Goal: Information Seeking & Learning: Check status

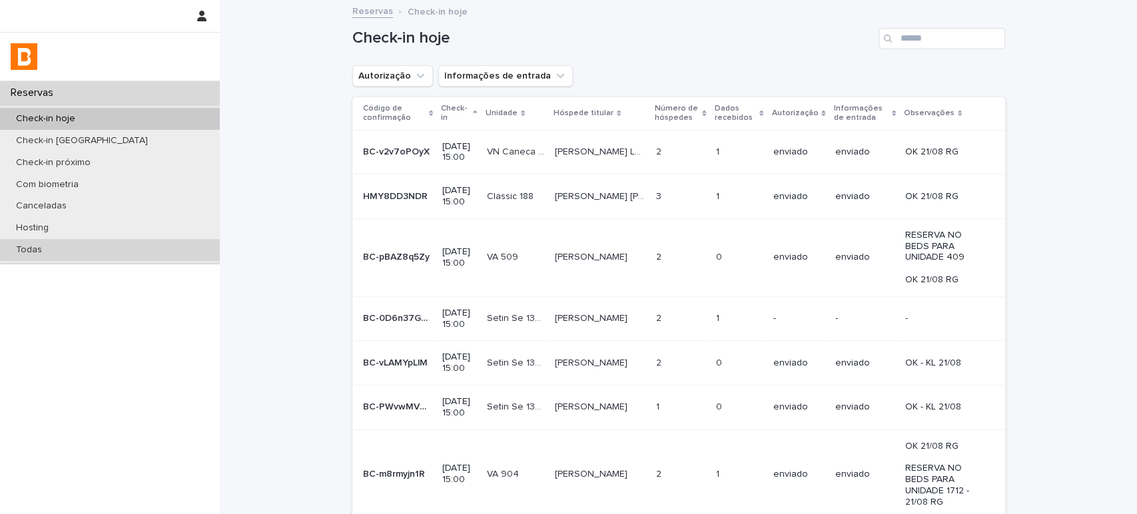
click at [152, 242] on div "Todas" at bounding box center [110, 250] width 220 height 22
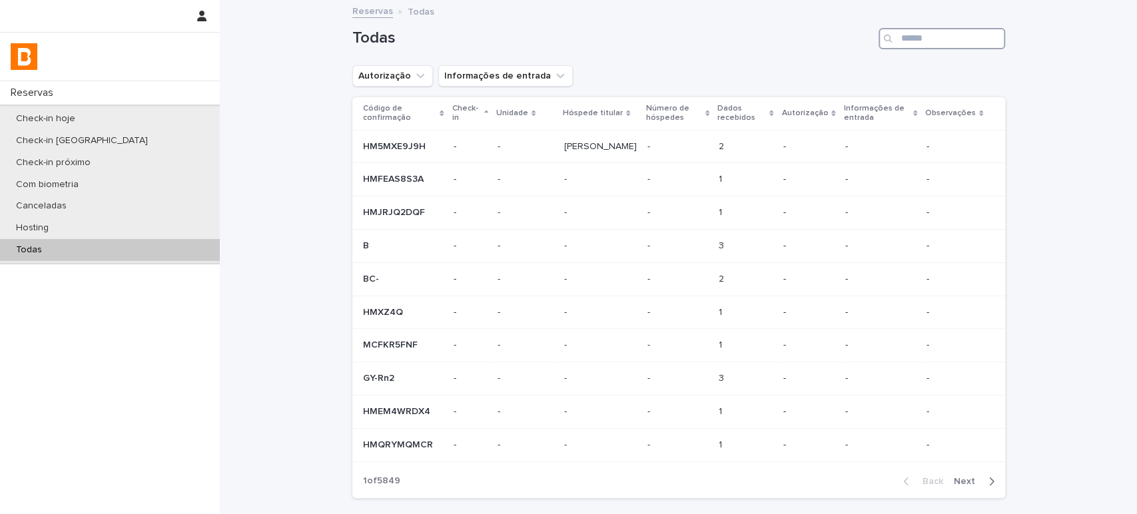
click at [973, 36] on input "Search" at bounding box center [941, 38] width 127 height 21
paste input "**********"
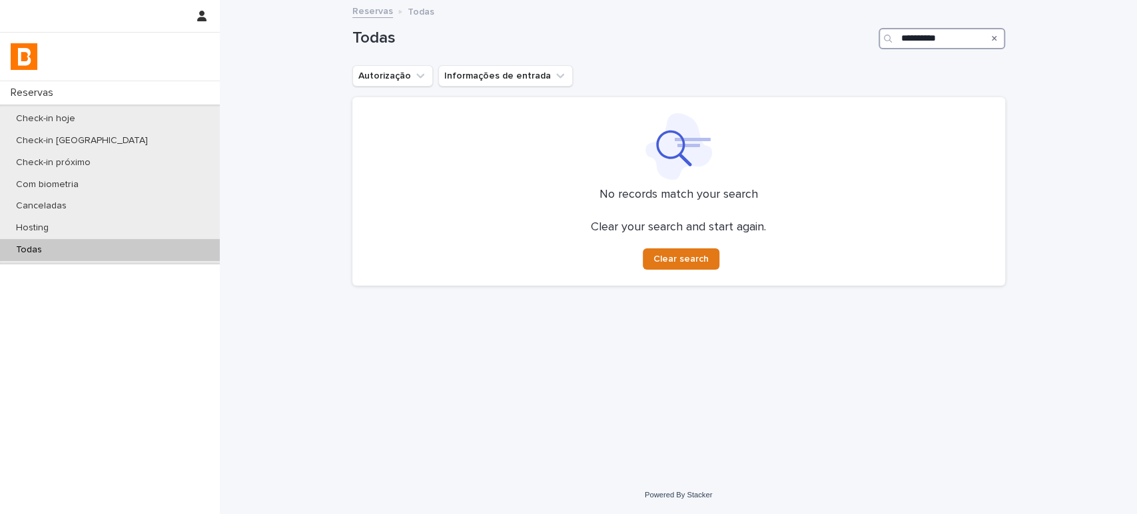
type input "**********"
click at [179, 119] on div "Check-in hoje" at bounding box center [110, 119] width 220 height 22
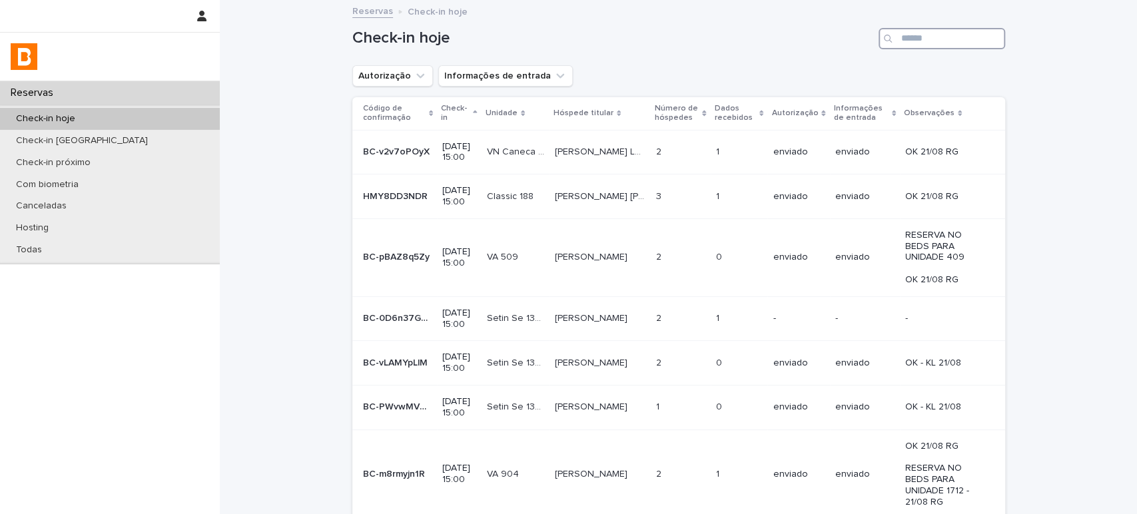
click at [982, 42] on input "Search" at bounding box center [941, 38] width 127 height 21
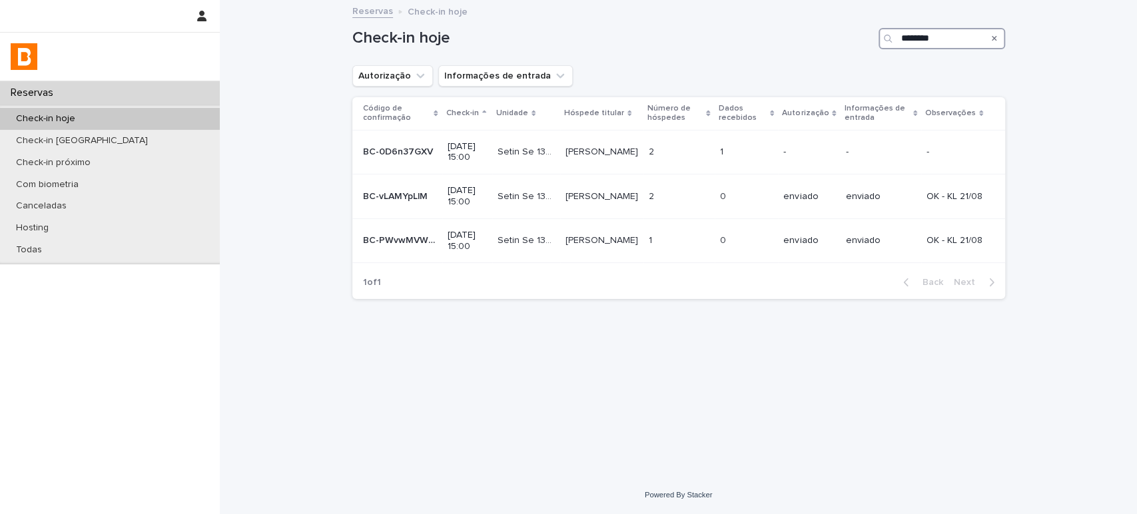
type input "********"
click at [744, 148] on p at bounding box center [746, 151] width 53 height 11
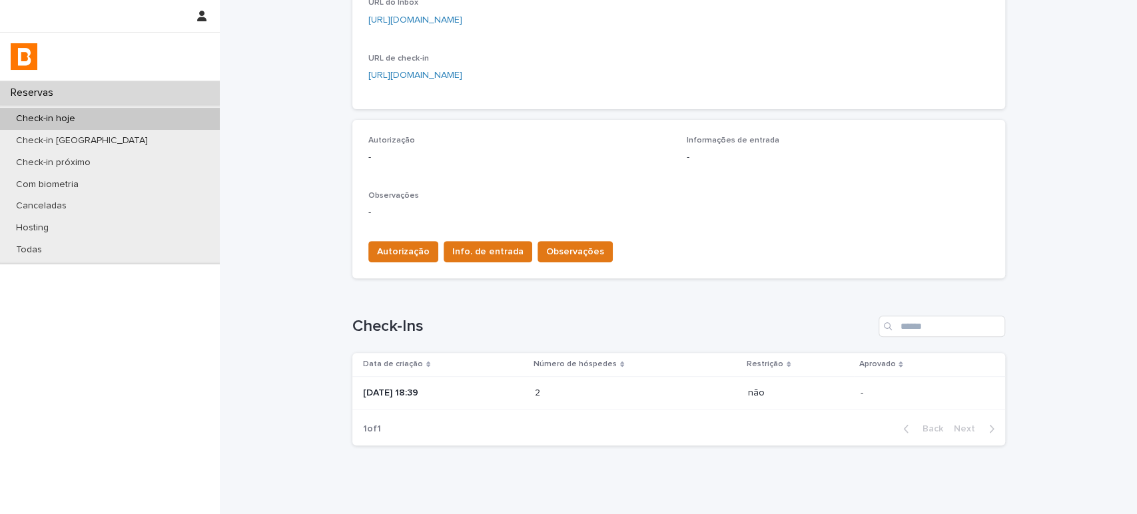
scroll to position [327, 0]
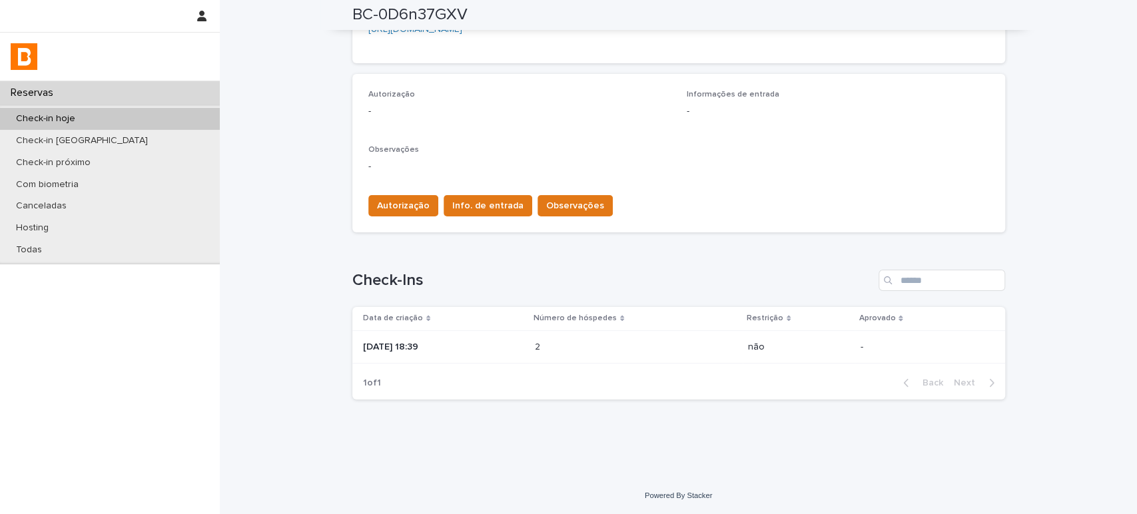
click at [524, 337] on div "[DATE] 18:39" at bounding box center [443, 347] width 161 height 22
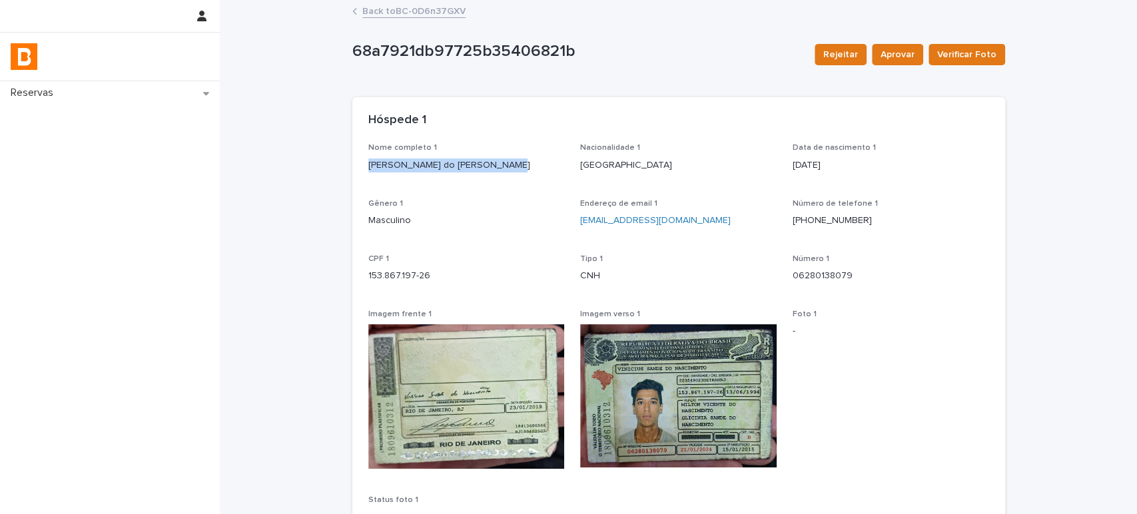
drag, startPoint x: 420, startPoint y: 168, endPoint x: 554, endPoint y: 72, distance: 165.2
click at [356, 172] on div "Nome completo 1 [PERSON_NAME] do [PERSON_NAME] Nacionalidade 1 [GEOGRAPHIC_DATA…" at bounding box center [678, 347] width 653 height 408
copy p "[PERSON_NAME] do [PERSON_NAME]"
drag, startPoint x: 433, startPoint y: 277, endPoint x: 298, endPoint y: 294, distance: 135.6
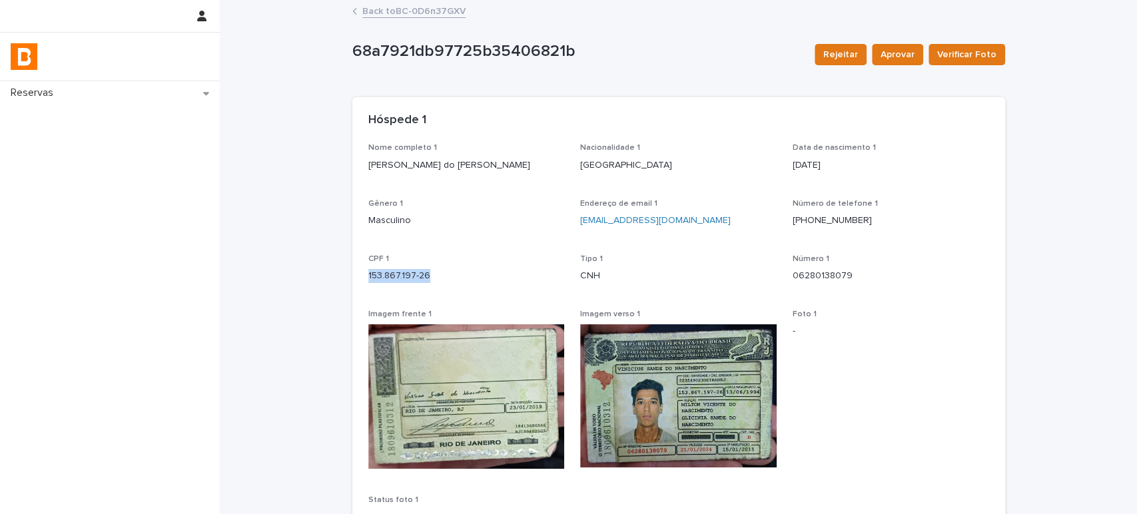
copy p "153.867.197-26"
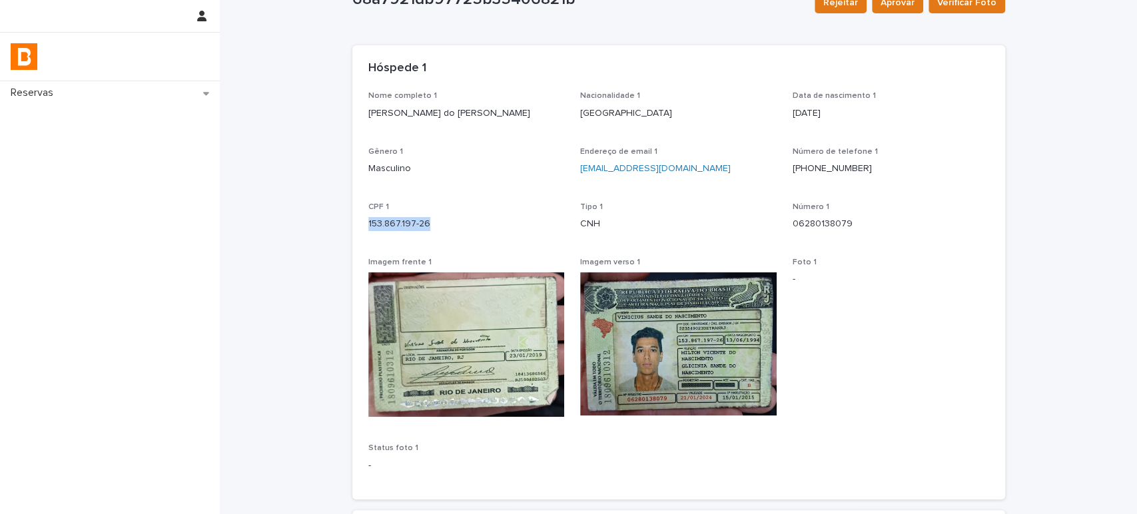
scroll to position [296, 0]
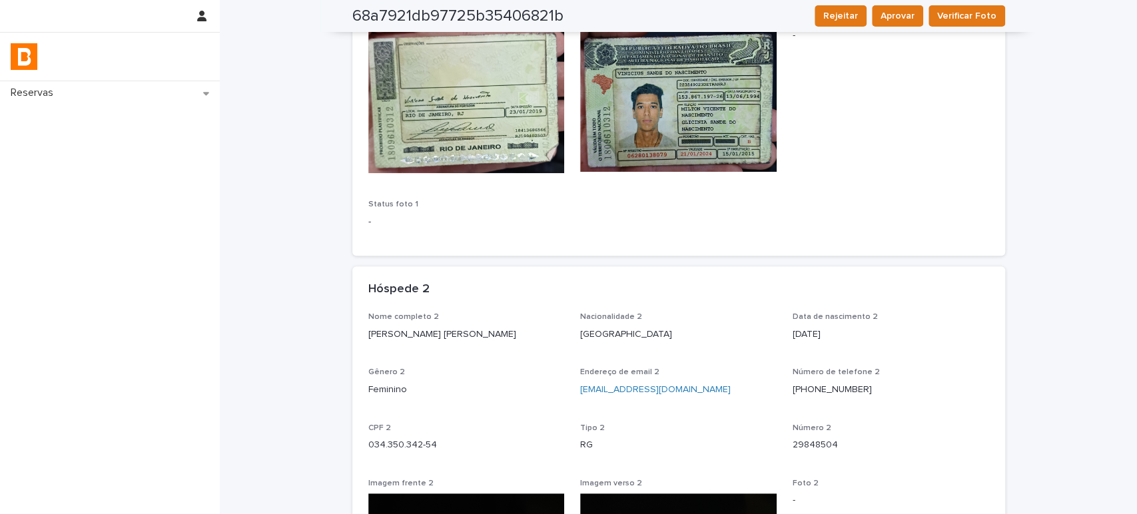
drag, startPoint x: 527, startPoint y: 327, endPoint x: 343, endPoint y: 334, distance: 183.9
click at [346, 334] on div "Loading... Saving… Loading... Saving… 68a7921db97725b35406821b Rejeitar Aprovar…" at bounding box center [679, 337] width 666 height 1263
copy p "[PERSON_NAME] [PERSON_NAME]"
drag, startPoint x: 357, startPoint y: 446, endPoint x: 338, endPoint y: 446, distance: 19.3
click at [338, 446] on div "Loading... Saving… Loading... Saving… 68a7921db97725b35406821b Rejeitar Aprovar…" at bounding box center [678, 354] width 917 height 1296
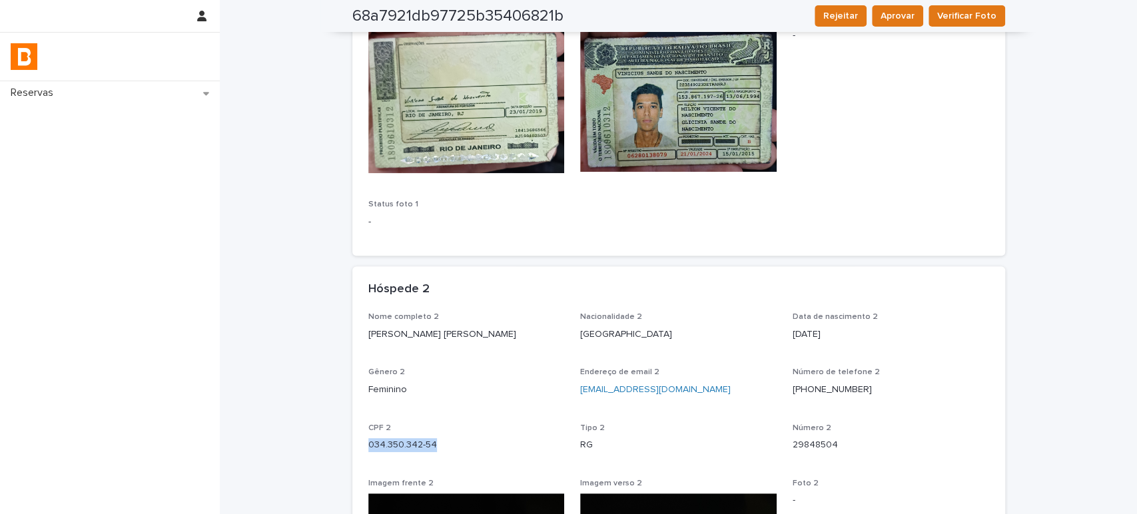
copy p "034.350.342-54"
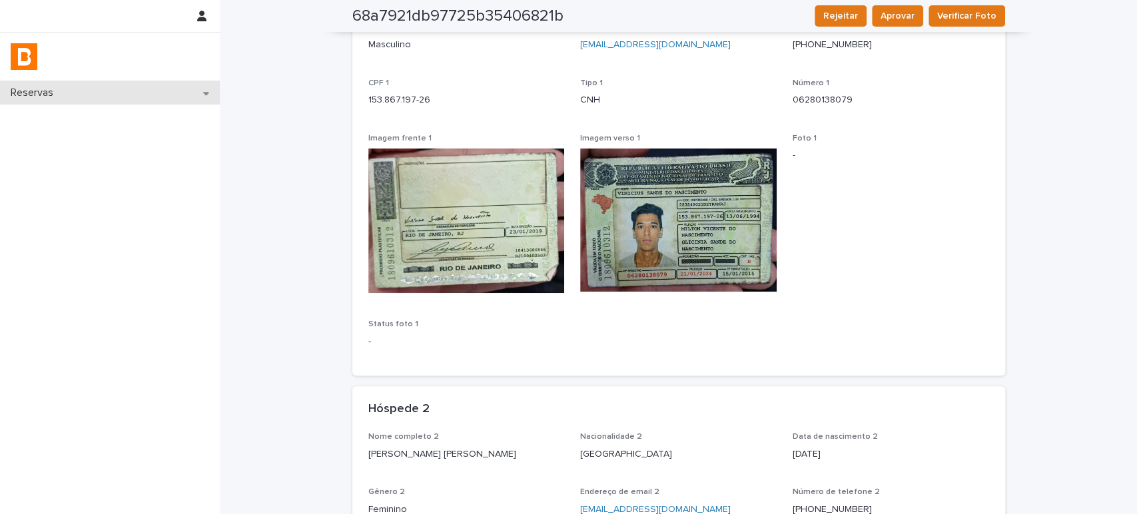
scroll to position [0, 0]
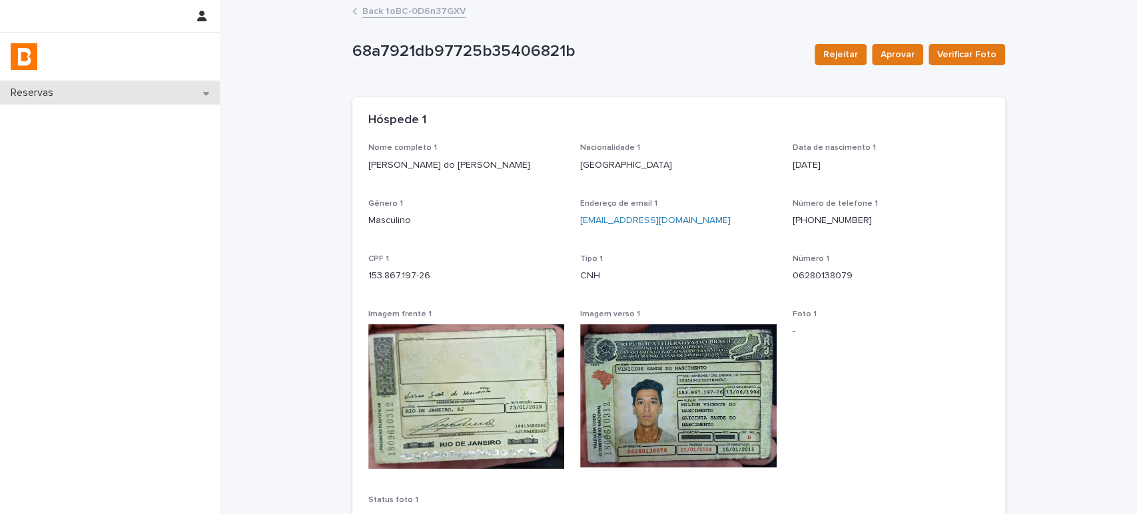
click at [134, 95] on div "Reservas" at bounding box center [110, 92] width 220 height 23
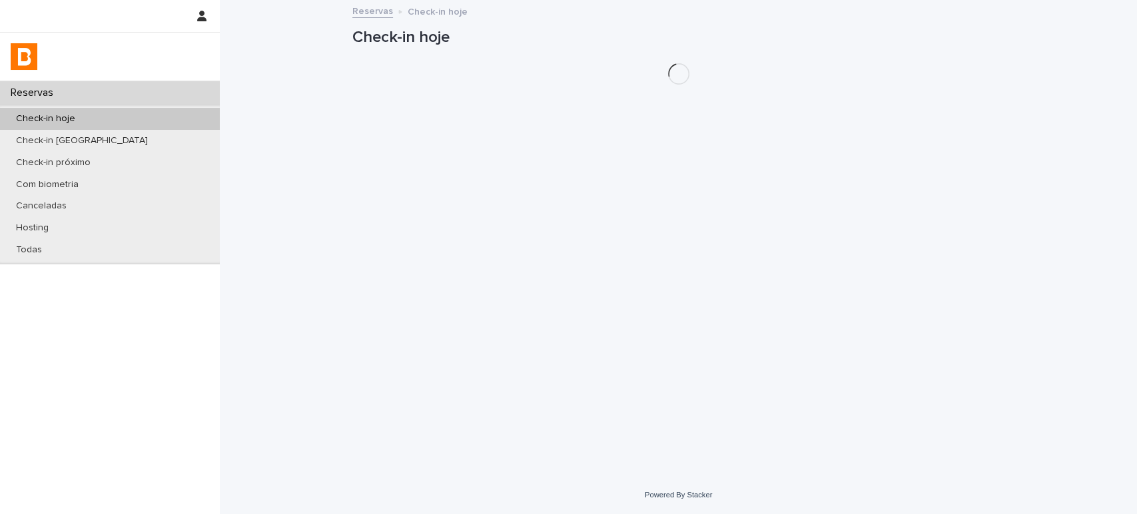
click at [137, 117] on div "Check-in hoje" at bounding box center [110, 119] width 220 height 22
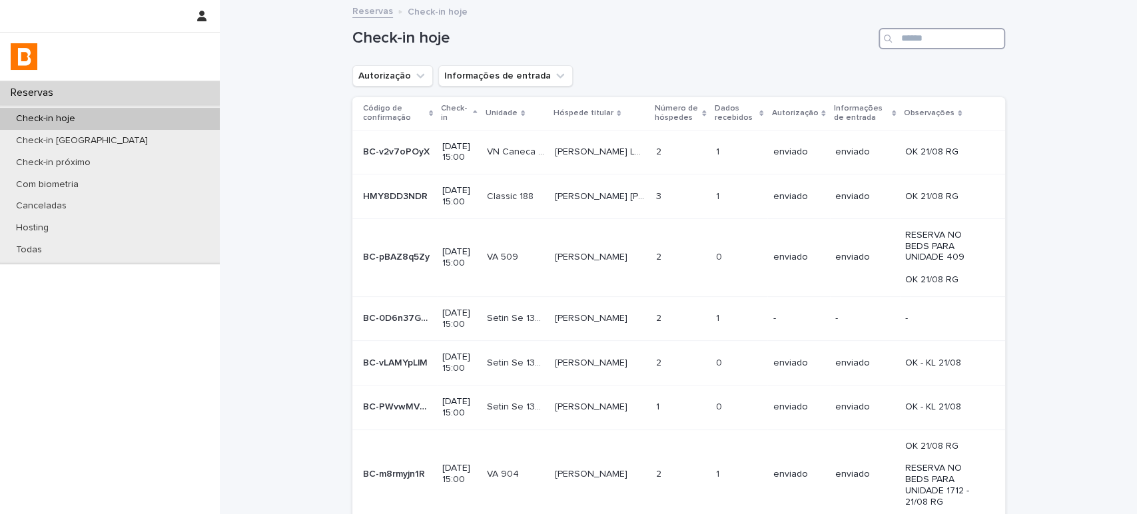
click at [946, 41] on input "Search" at bounding box center [941, 38] width 127 height 21
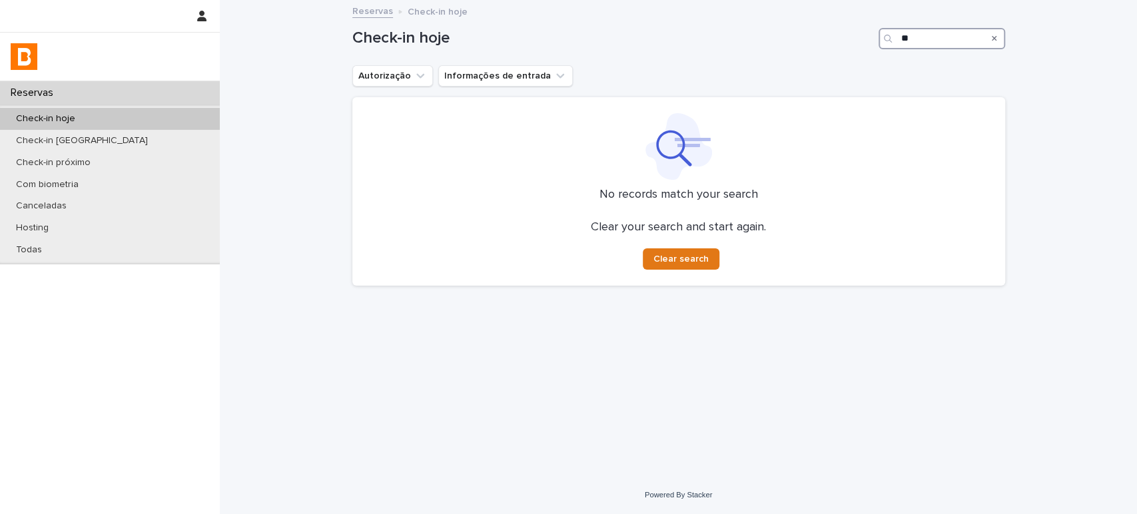
type input "*"
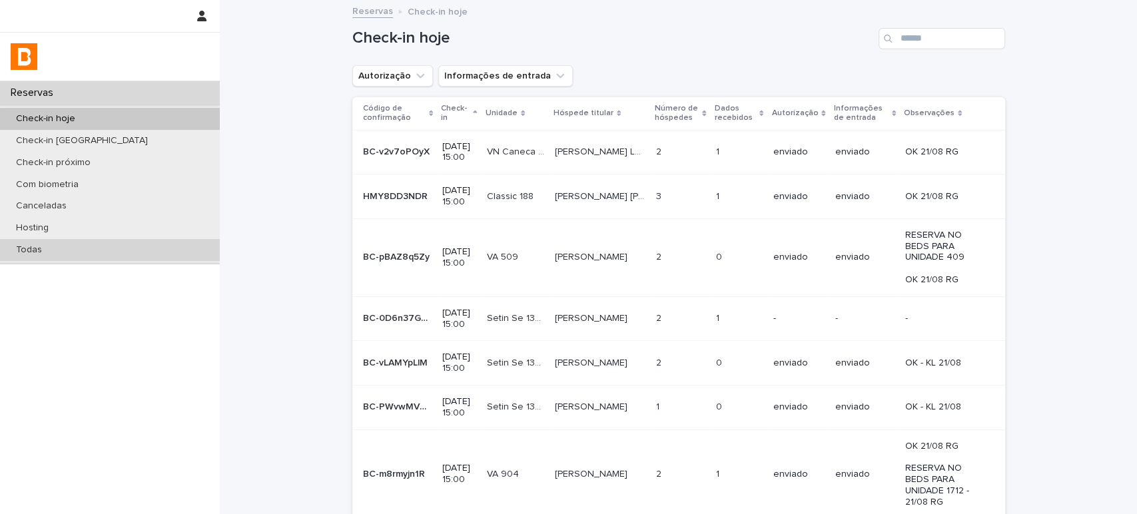
click at [154, 248] on div "Todas" at bounding box center [110, 250] width 220 height 22
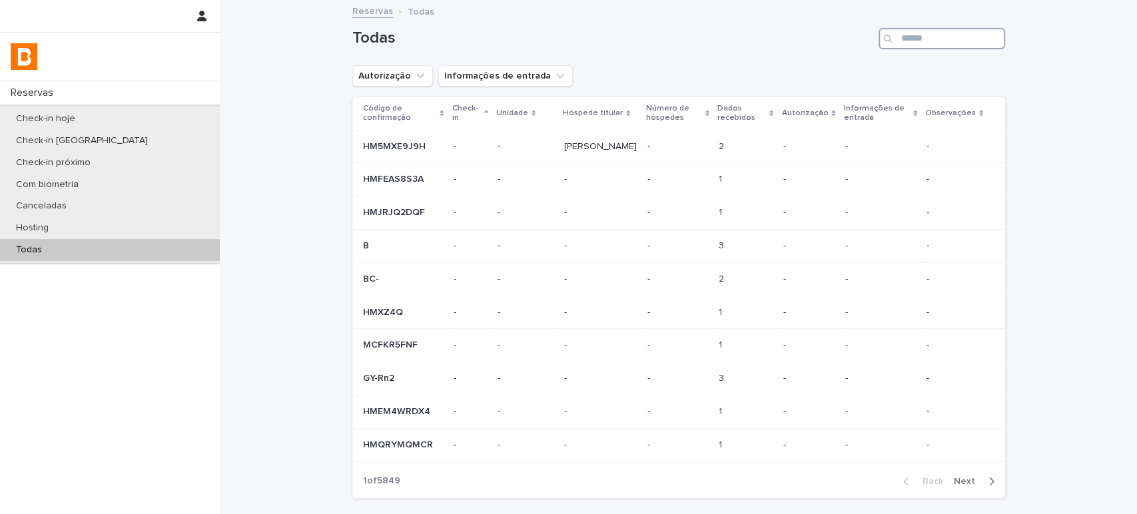
click at [946, 40] on input "Search" at bounding box center [941, 38] width 127 height 21
paste input "**********"
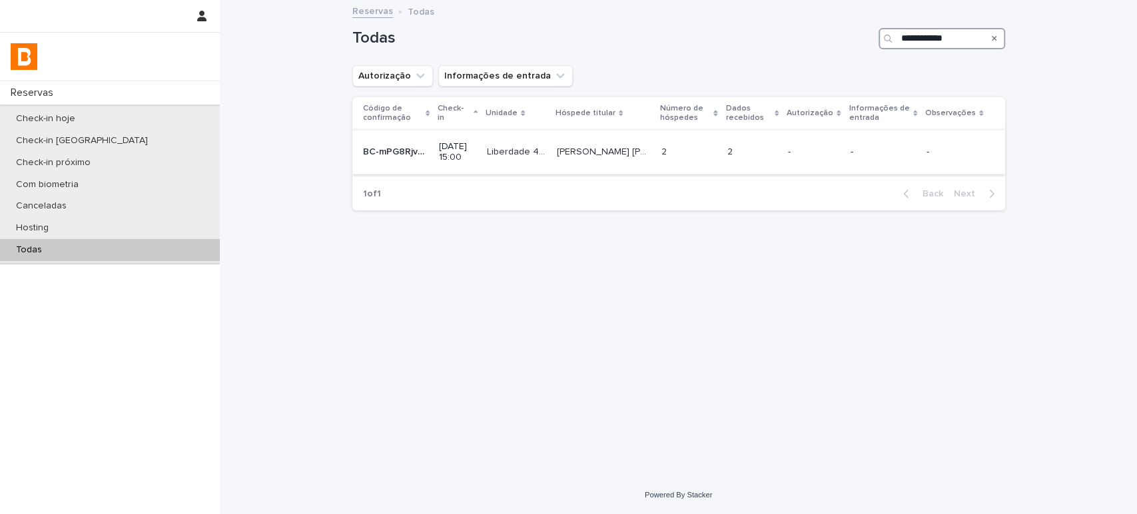
type input "**********"
click at [752, 148] on p at bounding box center [752, 151] width 50 height 11
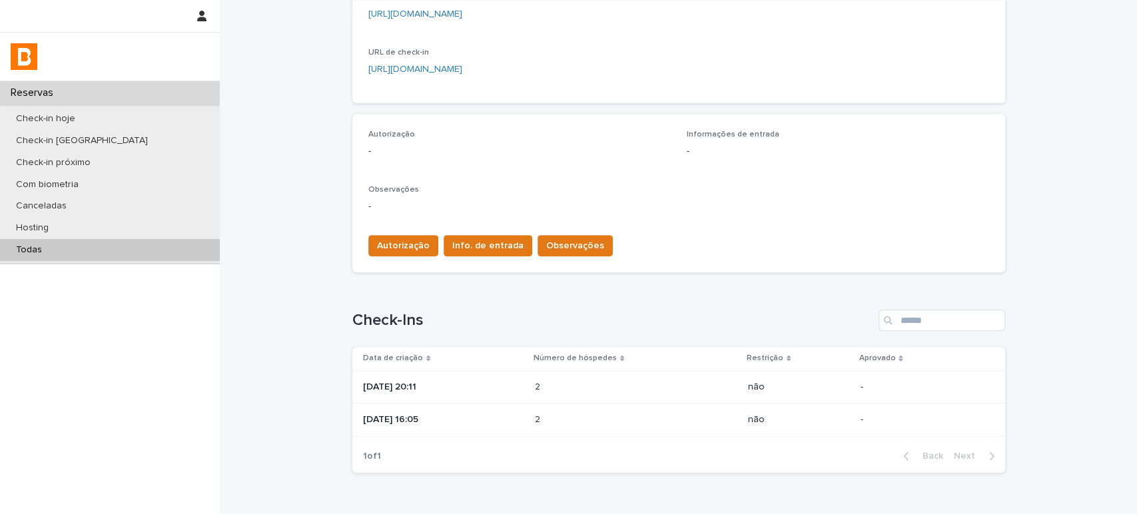
scroll to position [360, 0]
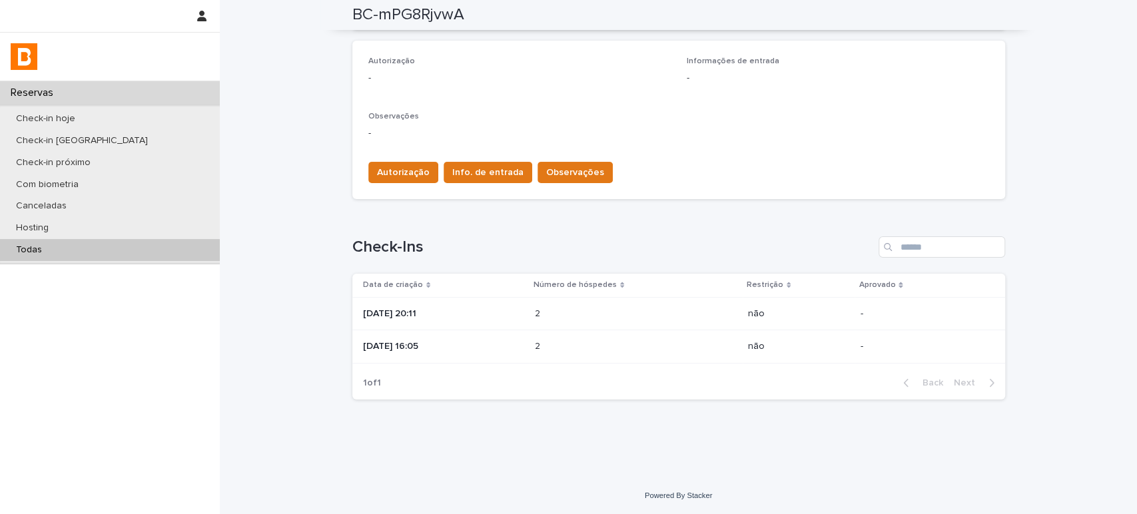
click at [543, 306] on p "2" at bounding box center [539, 313] width 8 height 14
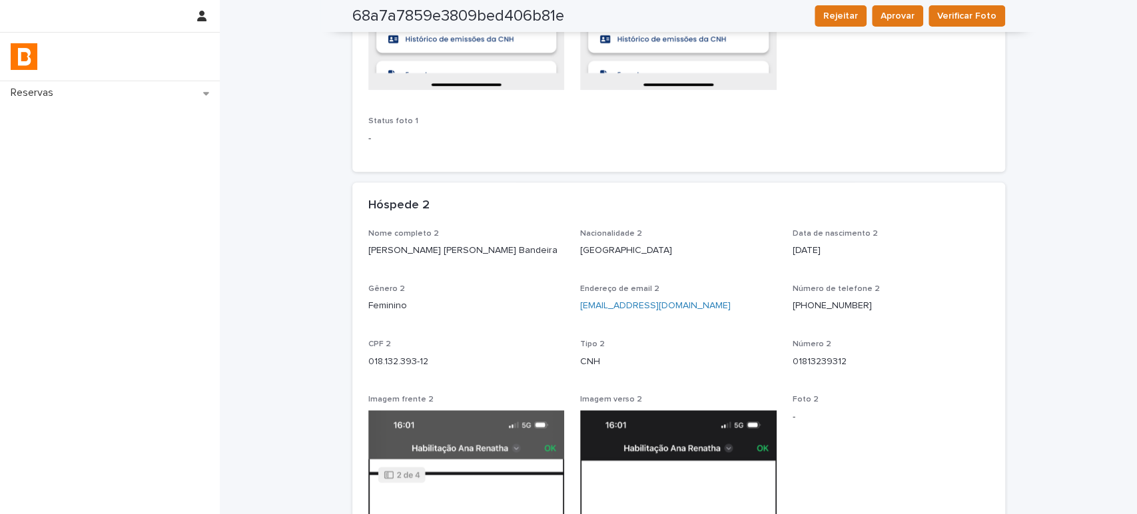
scroll to position [290, 0]
